Goal: Find contact information: Find contact information

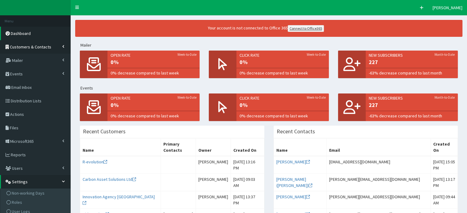
click at [28, 47] on span "Customers & Contacts" at bounding box center [30, 47] width 41 height 6
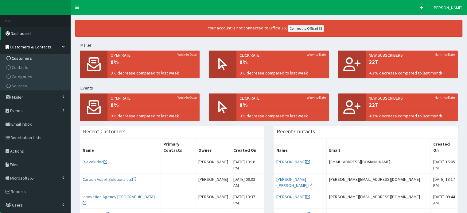
click at [27, 59] on span "Customers" at bounding box center [22, 59] width 20 height 6
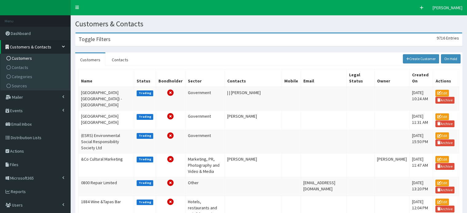
click at [27, 47] on span "Customers & Contacts" at bounding box center [30, 47] width 41 height 6
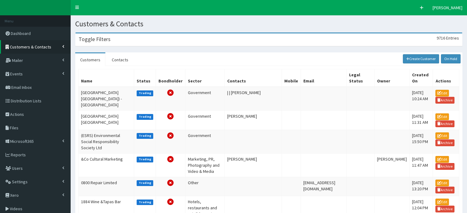
click at [25, 46] on span "Customers & Contacts" at bounding box center [30, 47] width 41 height 6
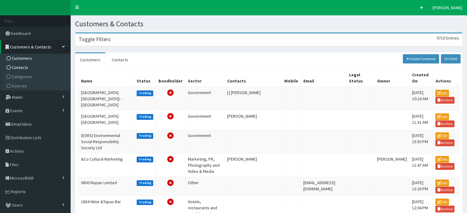
click at [22, 67] on span "Contacts" at bounding box center [20, 68] width 17 height 6
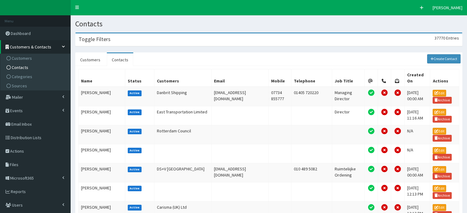
click at [103, 40] on h3 "Toggle Filters" at bounding box center [95, 40] width 32 height 6
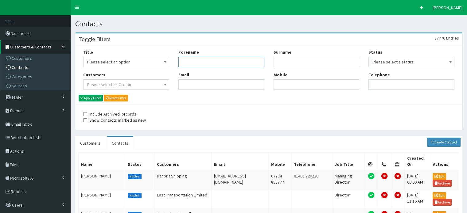
click at [187, 63] on input "Forename" at bounding box center [221, 62] width 86 height 10
type input "[PERSON_NAME]"
click at [280, 64] on input "Surname" at bounding box center [316, 62] width 86 height 10
type input "[PERSON_NAME]"
click at [79, 95] on button "Apply Filter" at bounding box center [91, 98] width 24 height 7
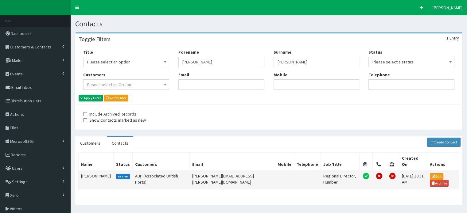
click at [87, 170] on td "Andrew Dawes" at bounding box center [96, 179] width 35 height 19
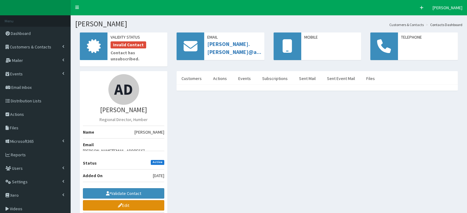
click at [127, 200] on link "Edit" at bounding box center [123, 205] width 81 height 10
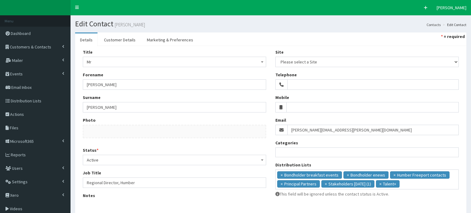
select select
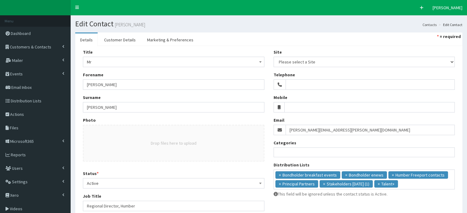
click at [127, 194] on div "Job Title Regional Director, Humber" at bounding box center [173, 202] width 181 height 18
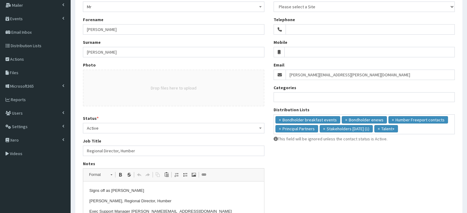
scroll to position [89, 0]
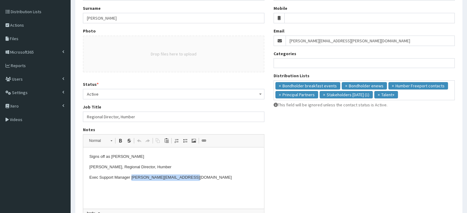
drag, startPoint x: 132, startPoint y: 178, endPoint x: 187, endPoint y: 179, distance: 55.2
click at [187, 179] on p "Exec Support Manager [PERSON_NAME][EMAIL_ADDRESS][DOMAIN_NAME]" at bounding box center [173, 178] width 168 height 6
copy p "[PERSON_NAME][EMAIL_ADDRESS][DOMAIN_NAME]"
